Goal: Navigation & Orientation: Find specific page/section

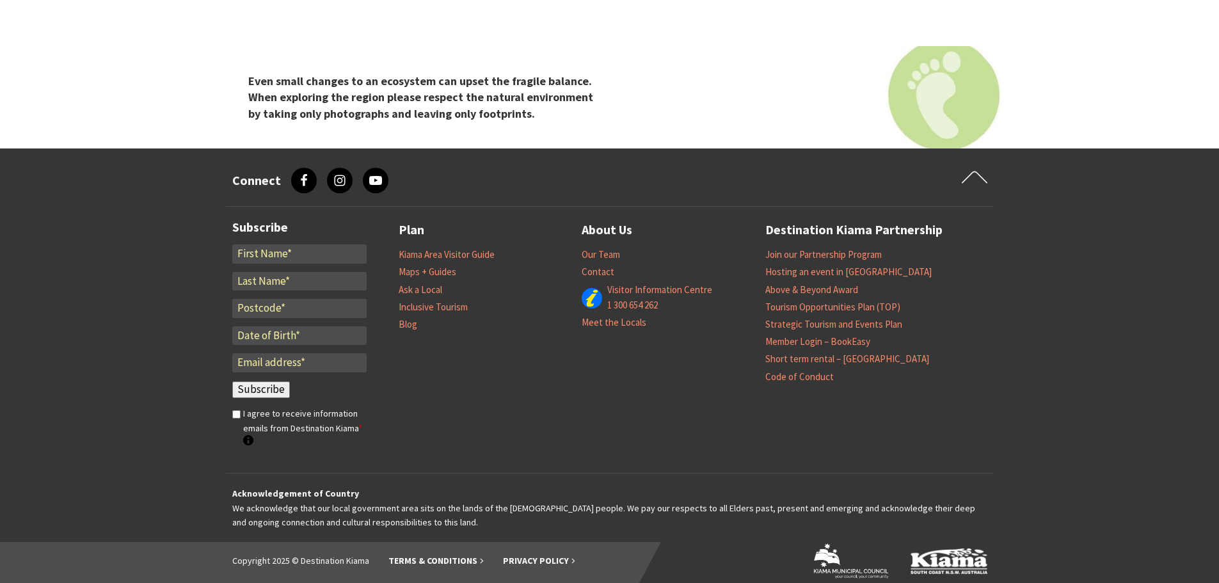
scroll to position [1838, 0]
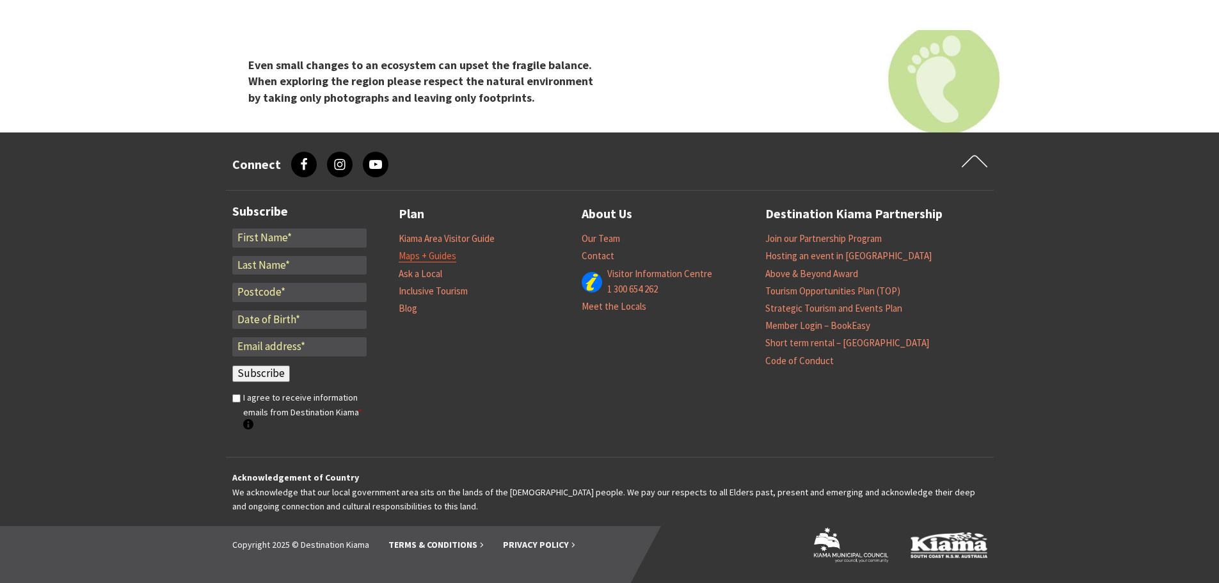
click at [439, 254] on link "Maps + Guides" at bounding box center [428, 256] width 58 height 13
